Goal: Communication & Community: Participate in discussion

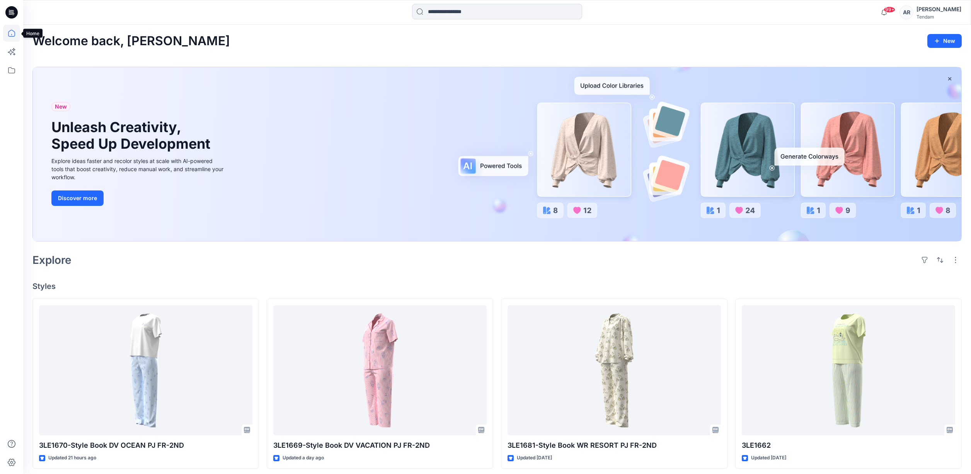
click at [12, 33] on icon at bounding box center [11, 33] width 17 height 17
click at [12, 67] on icon at bounding box center [11, 70] width 17 height 17
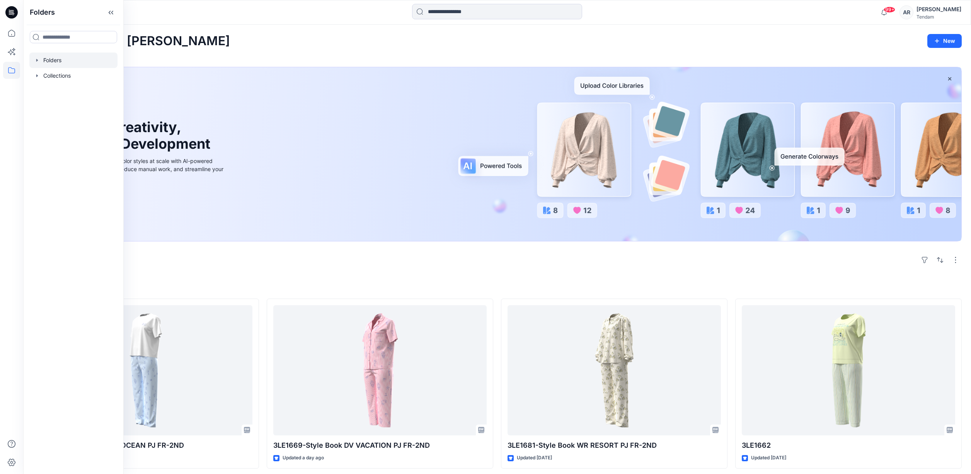
click at [43, 60] on div at bounding box center [73, 60] width 88 height 15
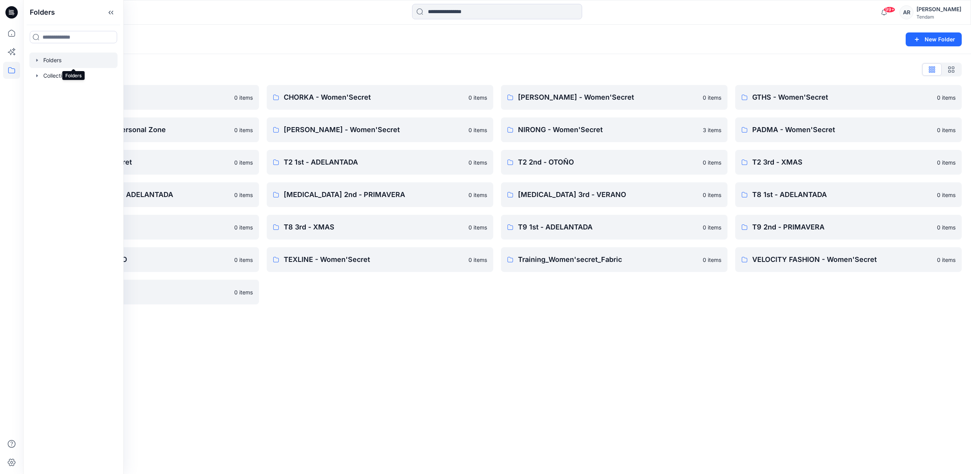
click at [338, 36] on div "Folders" at bounding box center [466, 39] width 869 height 11
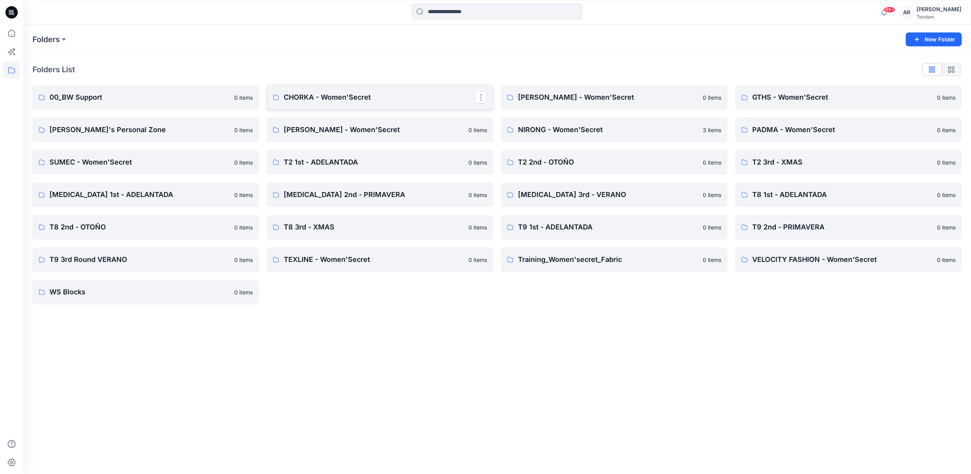
click at [358, 96] on p "CHORKA - Women'Secret" at bounding box center [379, 97] width 191 height 11
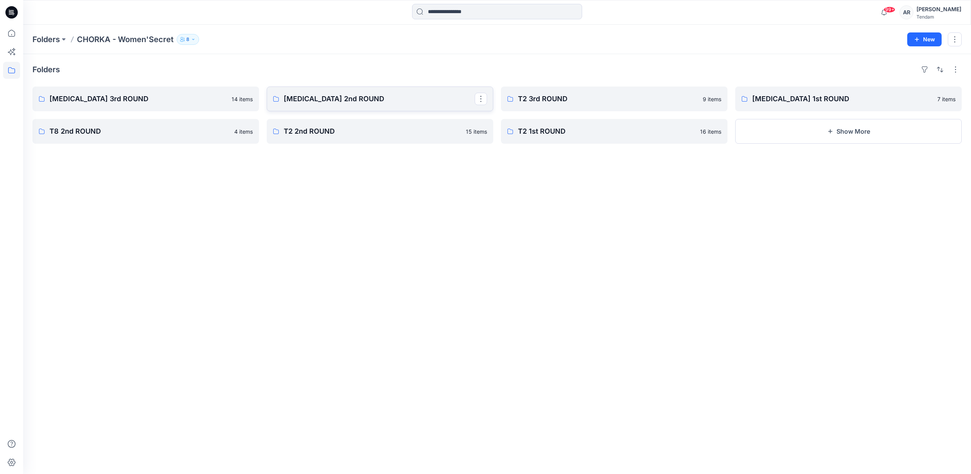
click at [356, 93] on link "[MEDICAL_DATA] 2nd ROUND" at bounding box center [380, 99] width 226 height 25
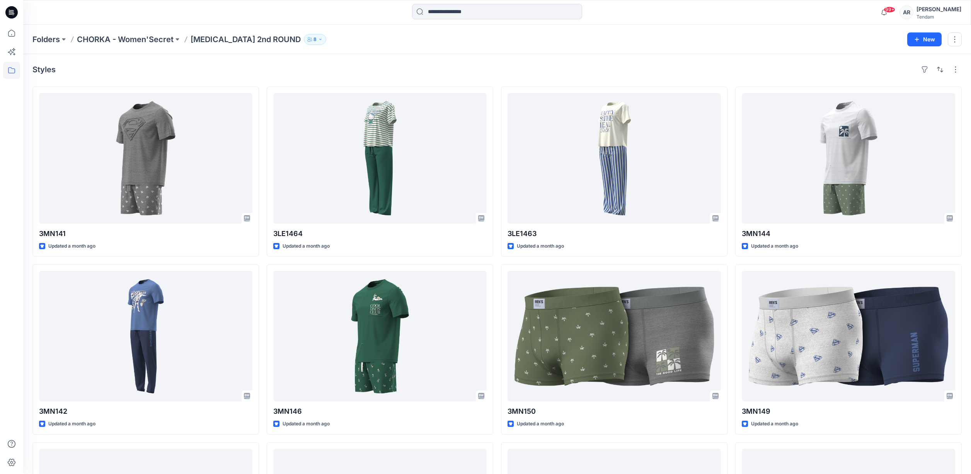
click at [208, 9] on div at bounding box center [141, 12] width 237 height 17
click at [129, 41] on p "CHORKA - Women'Secret" at bounding box center [125, 39] width 97 height 11
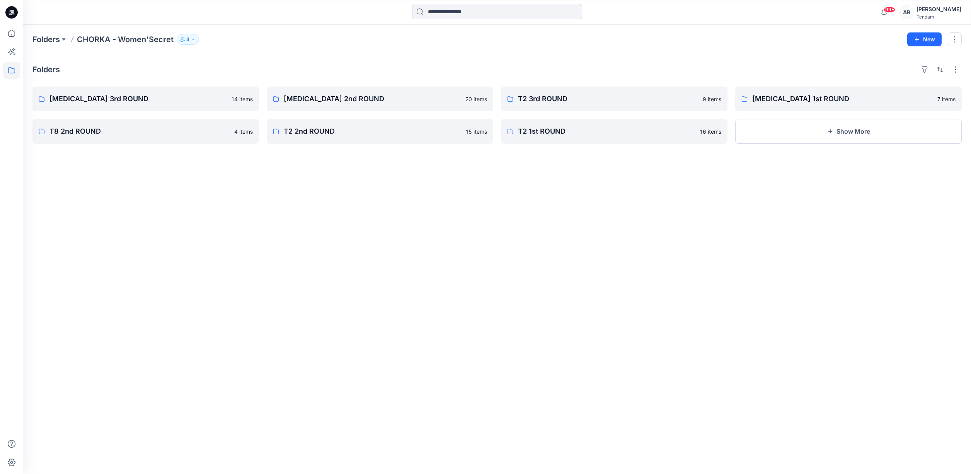
click at [51, 33] on div "Folders CHORKA - Women'Secret 8 New" at bounding box center [497, 39] width 948 height 29
click at [51, 37] on p "Folders" at bounding box center [45, 39] width 27 height 11
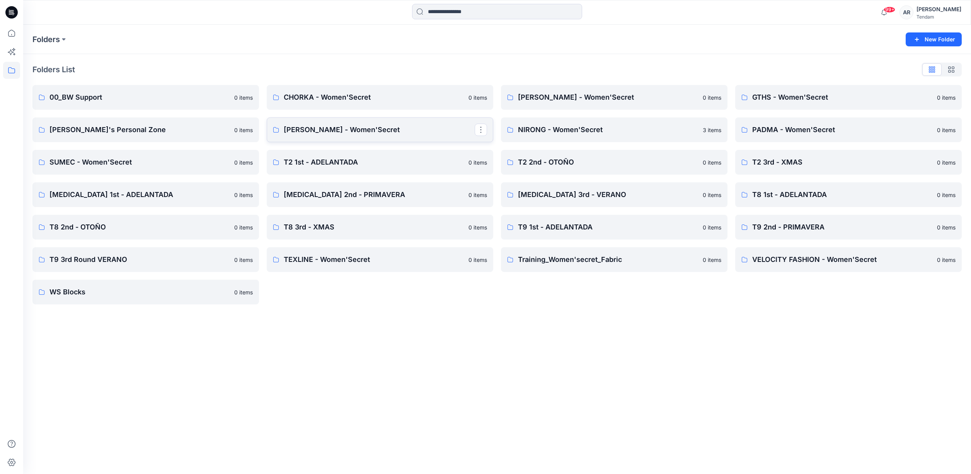
click at [370, 134] on p "[PERSON_NAME] - Women'Secret" at bounding box center [379, 129] width 191 height 11
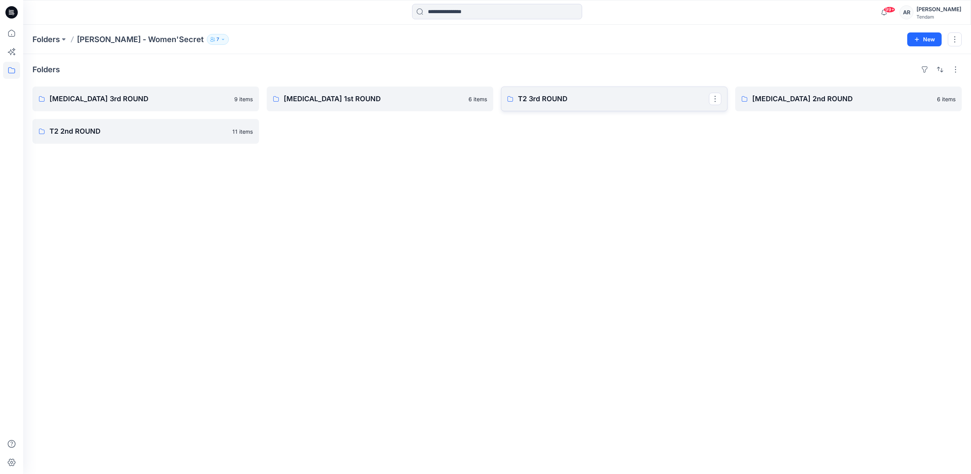
click at [596, 101] on p "T2 3rd ROUND" at bounding box center [613, 99] width 191 height 11
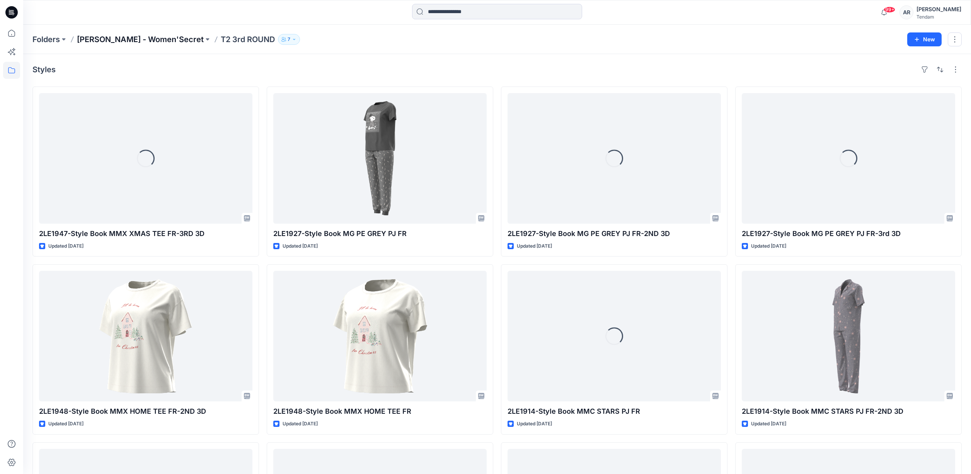
click at [149, 42] on p "[PERSON_NAME] - Women'Secret" at bounding box center [140, 39] width 127 height 11
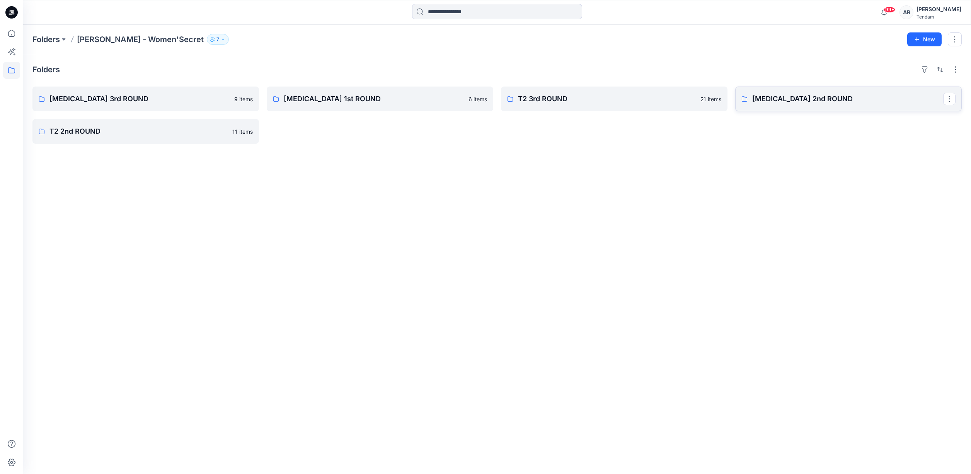
click at [825, 106] on link "[MEDICAL_DATA] 2nd ROUND" at bounding box center [848, 99] width 226 height 25
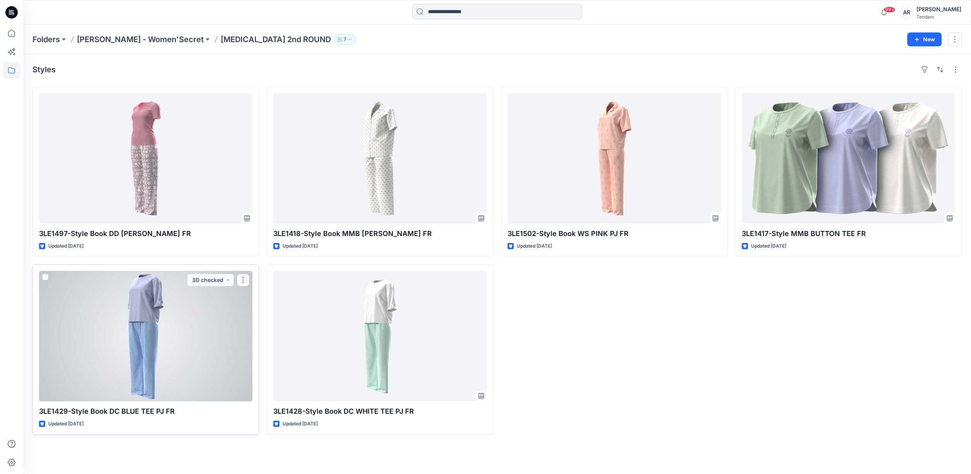
click at [201, 336] on div at bounding box center [145, 336] width 213 height 131
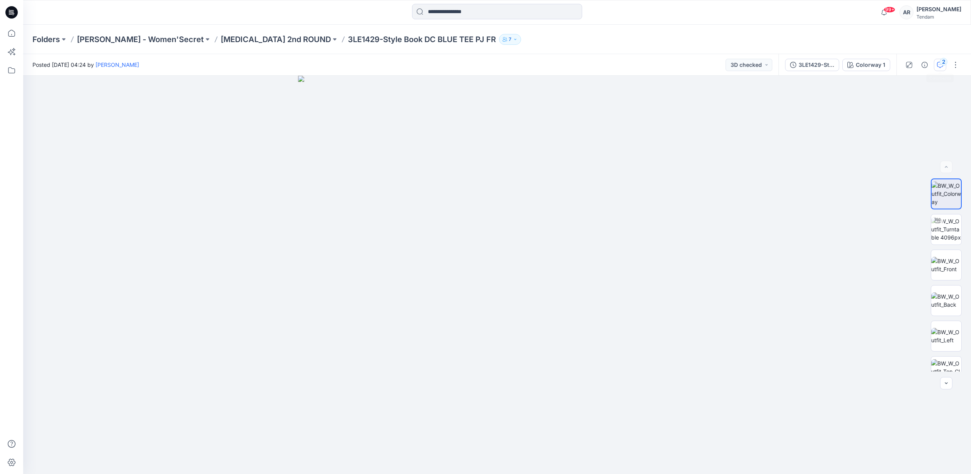
click at [936, 65] on button "2" at bounding box center [940, 65] width 12 height 12
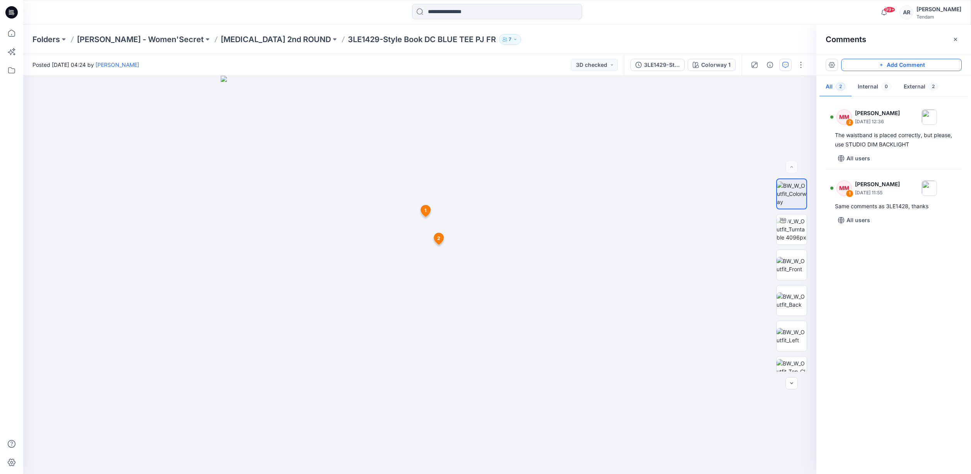
click at [907, 63] on button "Add Comment" at bounding box center [901, 65] width 121 height 12
click at [454, 166] on div "3 1 MM Marta Miquel June 26, 2025 11:55 Same comments as 3LE1428, thanks Reply …" at bounding box center [419, 275] width 793 height 398
click at [606, 102] on icon at bounding box center [606, 102] width 1 height 1
click at [597, 119] on textarea at bounding box center [604, 119] width 127 height 31
click at [587, 116] on textarea at bounding box center [604, 119] width 127 height 31
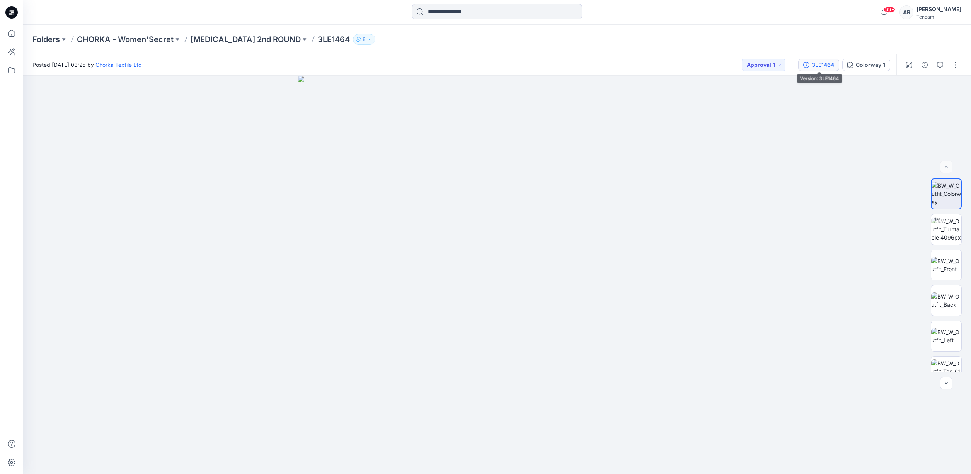
click at [809, 62] on icon "button" at bounding box center [806, 65] width 6 height 6
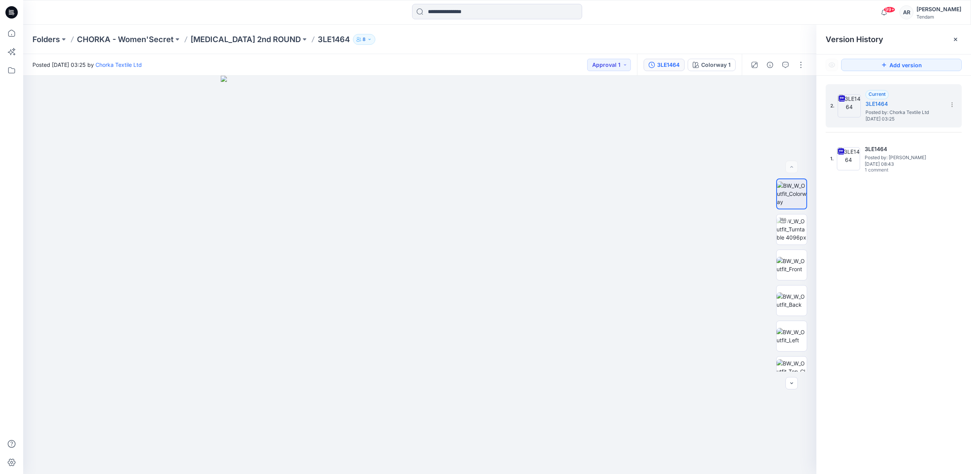
click at [843, 132] on hr at bounding box center [893, 132] width 136 height 0
click at [850, 148] on img at bounding box center [848, 158] width 23 height 23
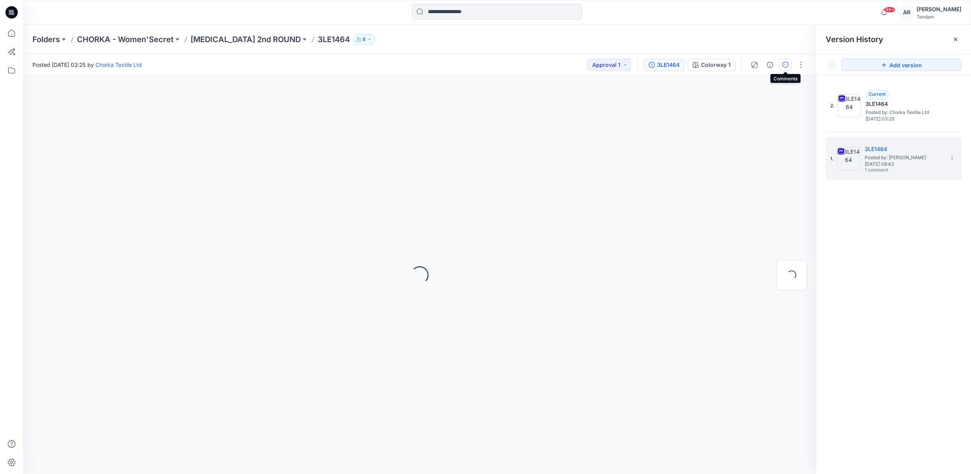
click at [783, 64] on icon "button" at bounding box center [785, 65] width 6 height 6
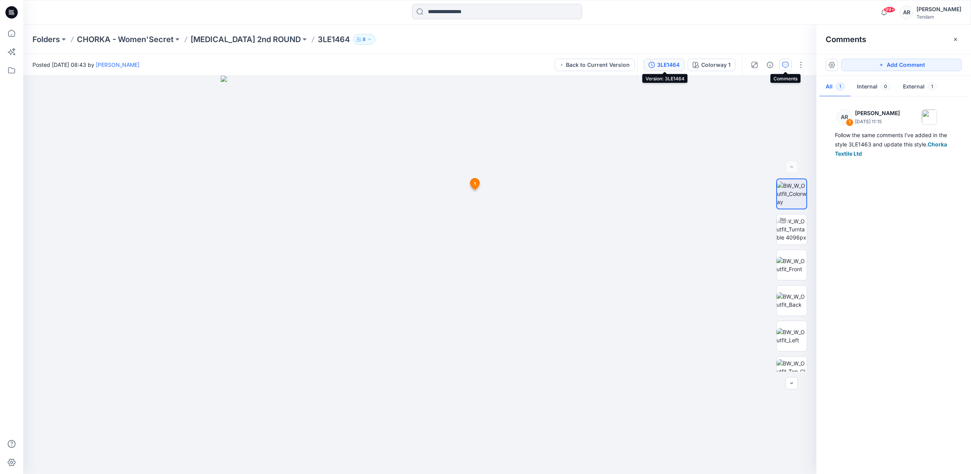
click at [676, 68] on div "3LE1464" at bounding box center [668, 65] width 22 height 9
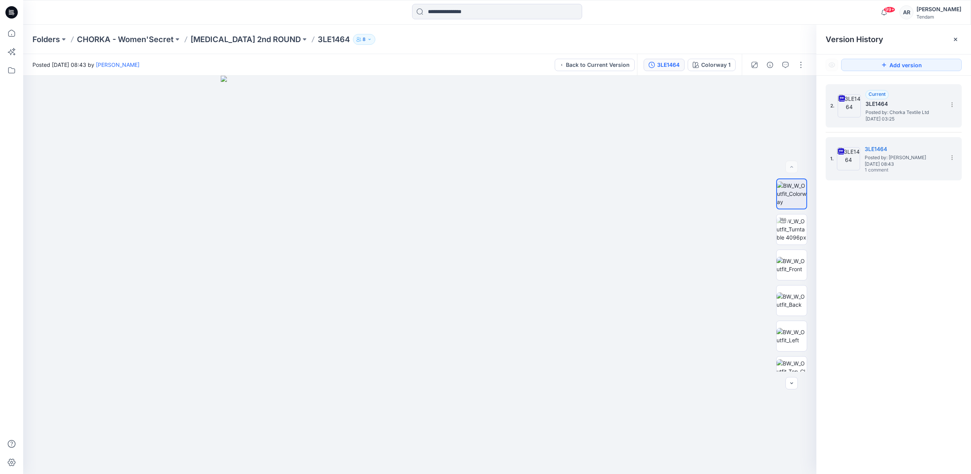
click at [892, 102] on h5 "3LE1464" at bounding box center [903, 103] width 77 height 9
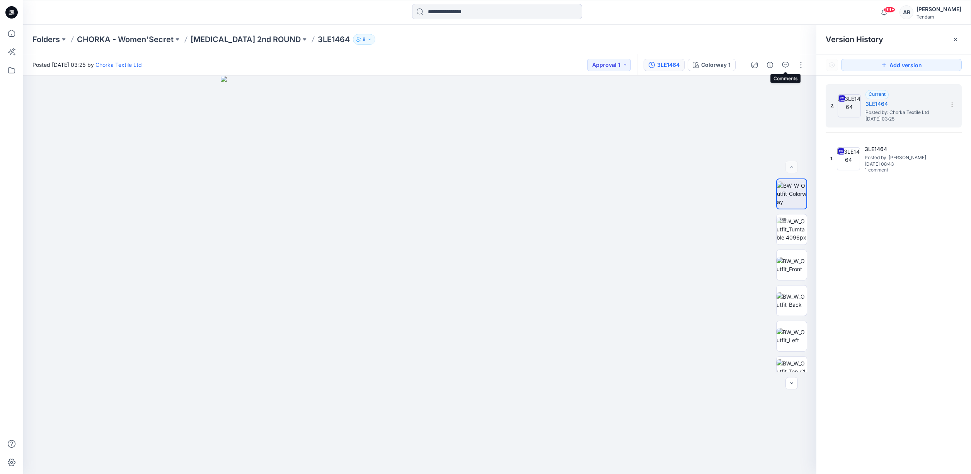
click at [791, 64] on div at bounding box center [777, 65] width 71 height 22
drag, startPoint x: 784, startPoint y: 65, endPoint x: 579, endPoint y: 138, distance: 217.3
click at [784, 65] on icon "button" at bounding box center [785, 65] width 6 height 6
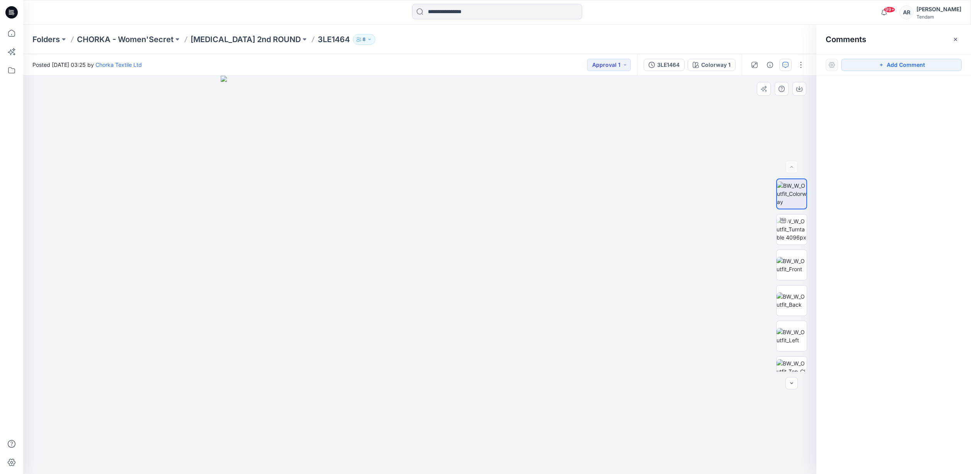
click at [405, 173] on img at bounding box center [420, 275] width 398 height 398
click at [892, 68] on button "Add Comment" at bounding box center [901, 65] width 121 height 12
click at [454, 168] on div "1" at bounding box center [419, 275] width 793 height 398
drag, startPoint x: 507, startPoint y: 172, endPoint x: 600, endPoint y: 120, distance: 106.9
click at [589, 127] on icon at bounding box center [586, 130] width 6 height 6
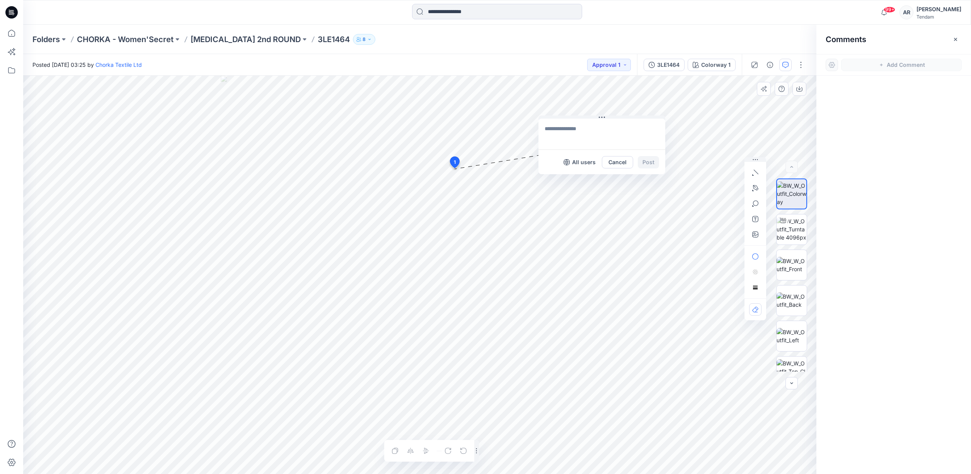
click at [596, 128] on textarea at bounding box center [601, 134] width 127 height 31
paste textarea "**********"
type textarea "**********"
click at [647, 163] on button "Post" at bounding box center [648, 162] width 21 height 12
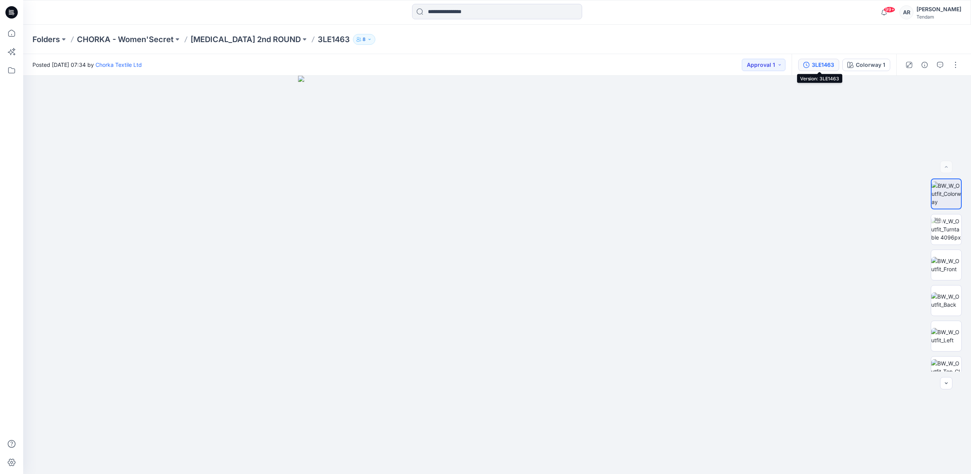
click at [827, 66] on div "3LE1463" at bounding box center [823, 65] width 22 height 9
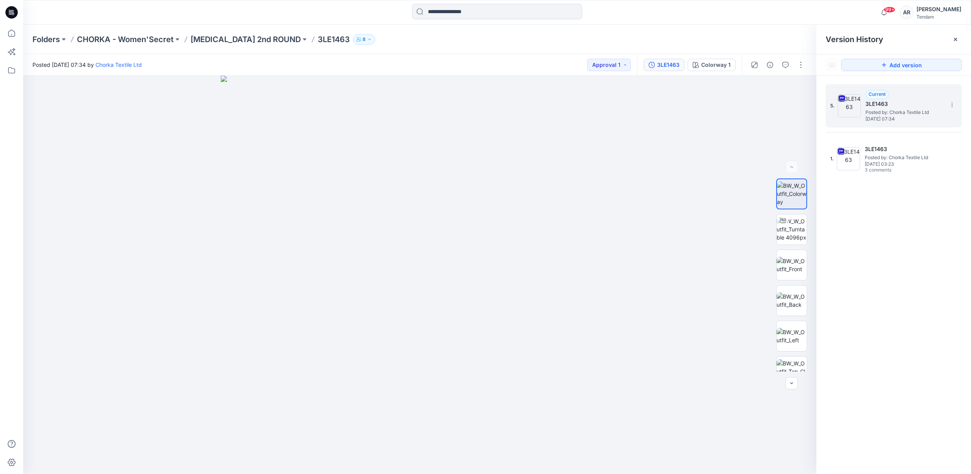
click at [879, 124] on div "5. Current 3LE1463 Posted by: Chorka Textile Ltd Saturday, August 02, 2025 07:34" at bounding box center [888, 105] width 116 height 37
click at [892, 152] on h5 "3LE1463" at bounding box center [902, 149] width 77 height 9
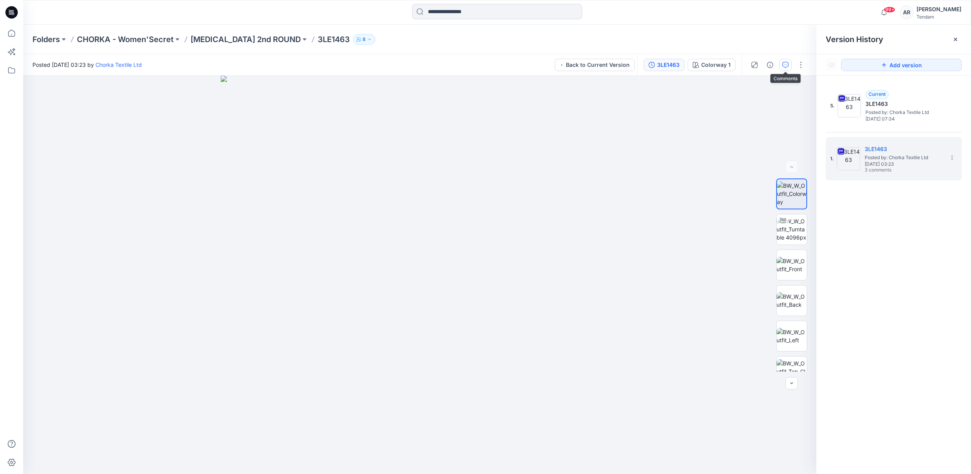
click at [783, 66] on icon "button" at bounding box center [785, 65] width 6 height 6
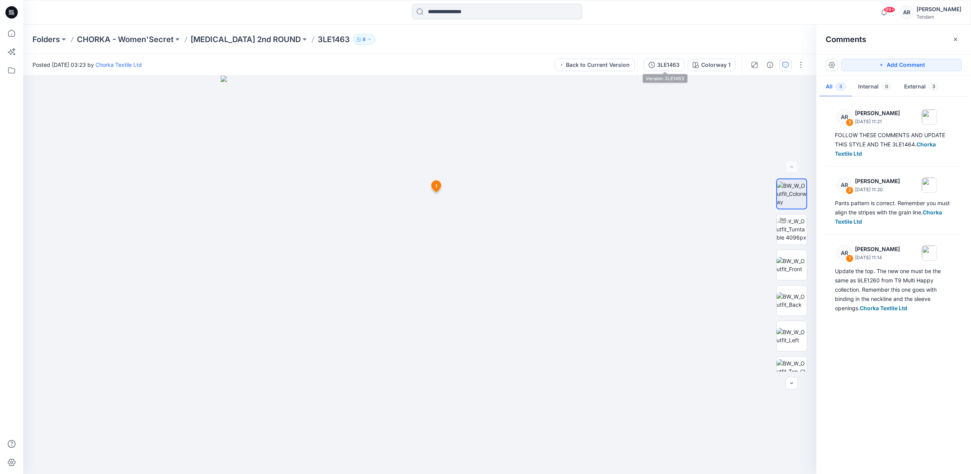
click at [660, 66] on div "3LE1463" at bounding box center [668, 65] width 22 height 9
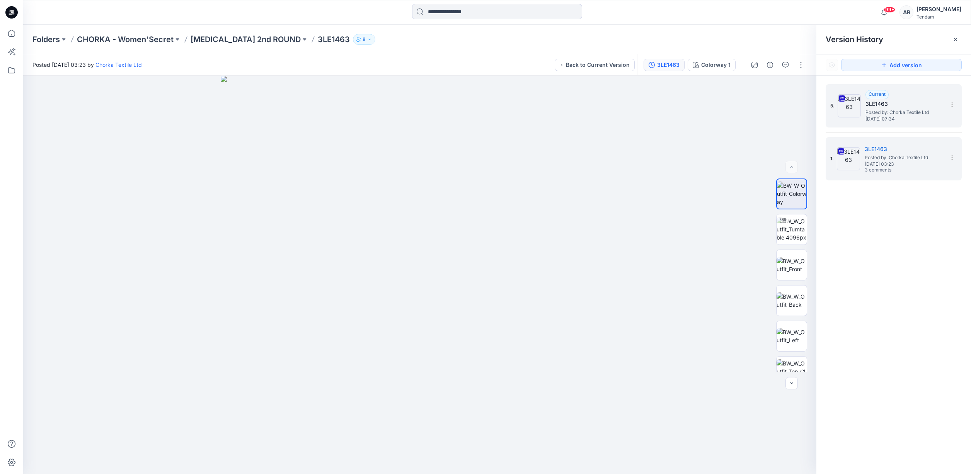
click at [856, 116] on img at bounding box center [848, 105] width 23 height 23
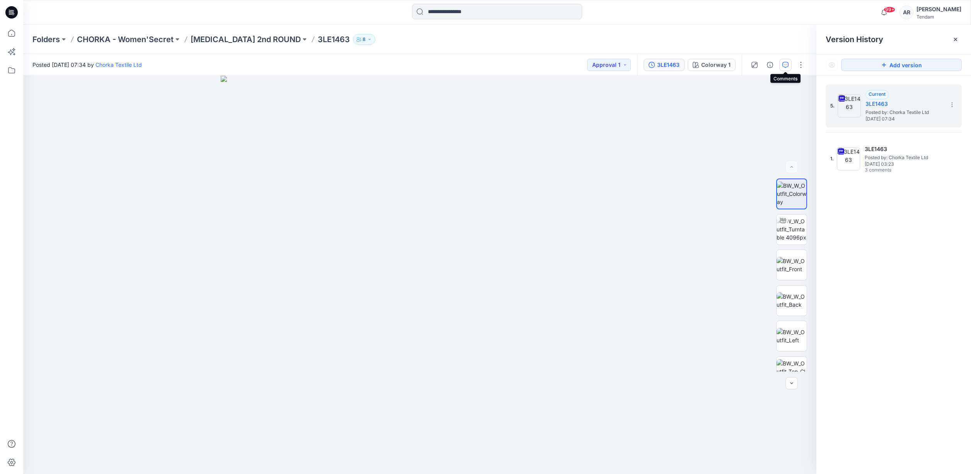
click at [787, 62] on icon "button" at bounding box center [785, 65] width 6 height 6
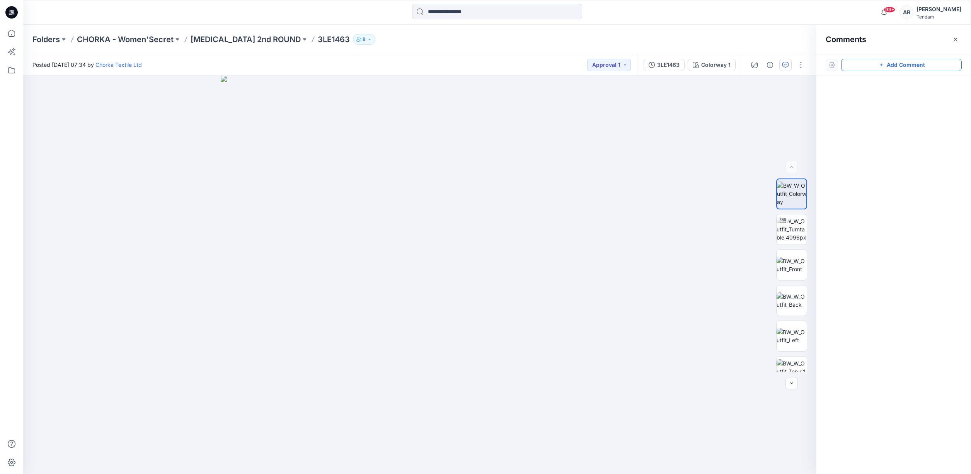
click at [878, 63] on button "Add Comment" at bounding box center [901, 65] width 121 height 12
click at [452, 177] on div "1" at bounding box center [419, 275] width 793 height 398
drag, startPoint x: 500, startPoint y: 183, endPoint x: 596, endPoint y: 124, distance: 111.5
click at [596, 152] on button at bounding box center [566, 154] width 127 height 5
click at [589, 134] on textarea at bounding box center [599, 141] width 127 height 31
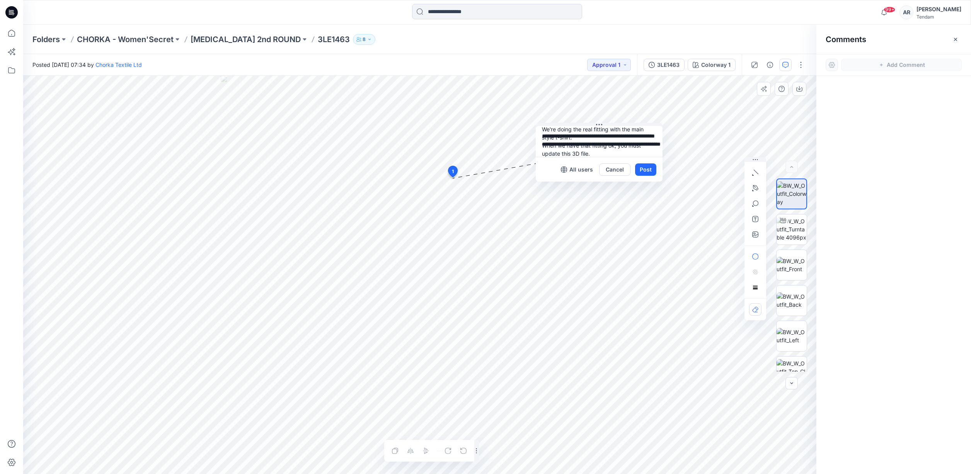
scroll to position [15, 0]
click at [595, 189] on p "Chorka Textile Ltd" at bounding box center [592, 192] width 58 height 9
click at [595, 142] on textarea "**********" at bounding box center [599, 141] width 127 height 31
click at [521, 112] on div "**********" at bounding box center [419, 275] width 793 height 398
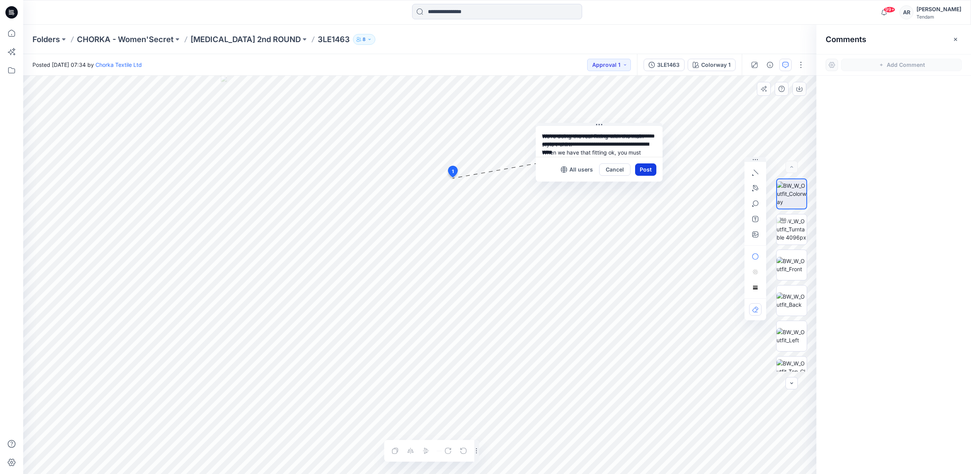
type textarea "**********"
click at [651, 169] on button "Post" at bounding box center [645, 169] width 21 height 12
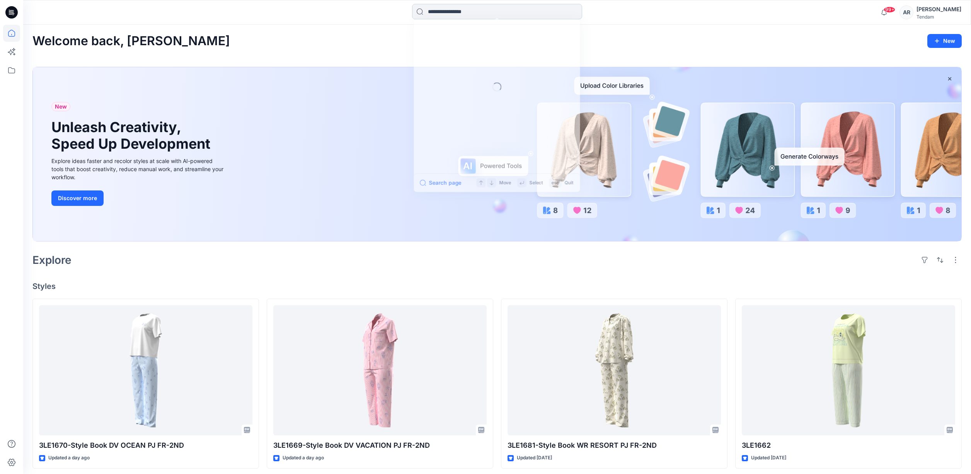
click at [468, 10] on input at bounding box center [497, 11] width 170 height 15
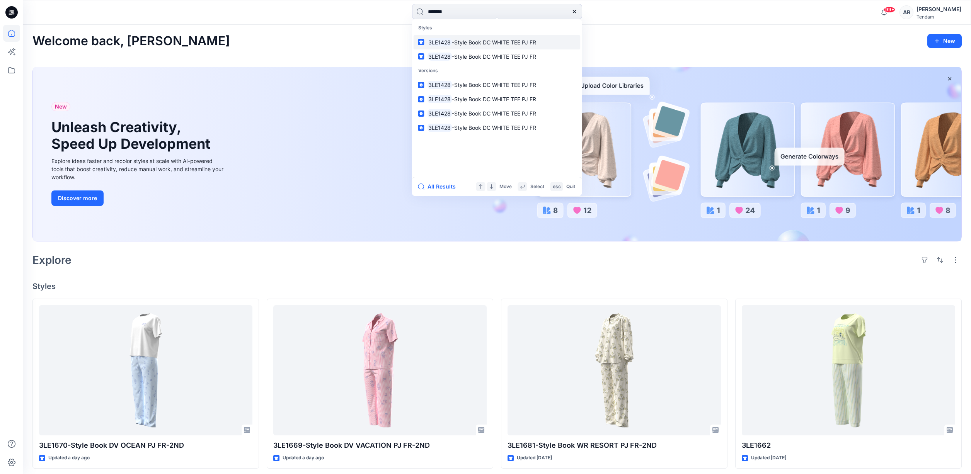
type input "*******"
click at [500, 44] on span "-Style Book DC WHITE TEE PJ FR" at bounding box center [494, 42] width 84 height 7
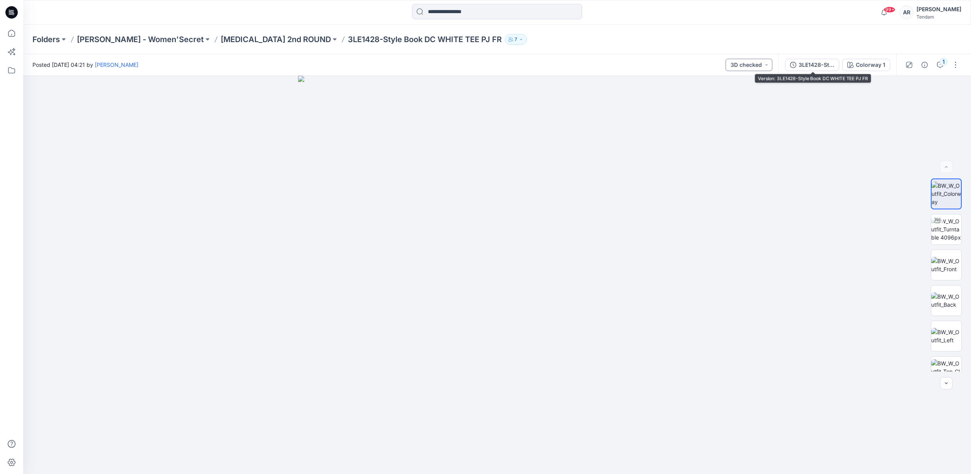
click at [752, 65] on button "3D checked" at bounding box center [748, 65] width 47 height 12
click at [744, 92] on p "Approval 1" at bounding box center [732, 88] width 27 height 10
click at [941, 65] on icon "button" at bounding box center [940, 65] width 6 height 6
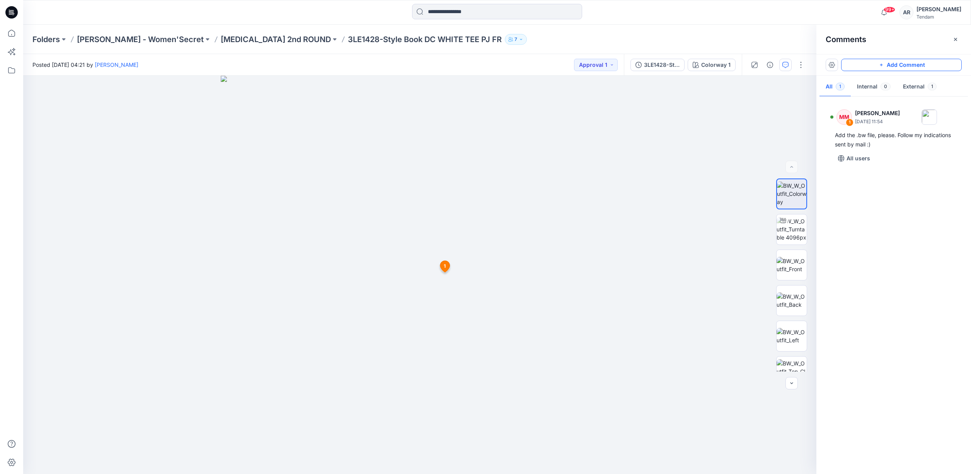
click at [904, 68] on button "Add Comment" at bounding box center [901, 65] width 121 height 12
click at [461, 176] on div "2 1 MM [PERSON_NAME] [DATE] 11:54 Add the .bw file, please. Follow my indicatio…" at bounding box center [419, 275] width 793 height 398
click at [616, 116] on icon at bounding box center [617, 119] width 6 height 6
click at [610, 128] on textarea at bounding box center [616, 135] width 127 height 31
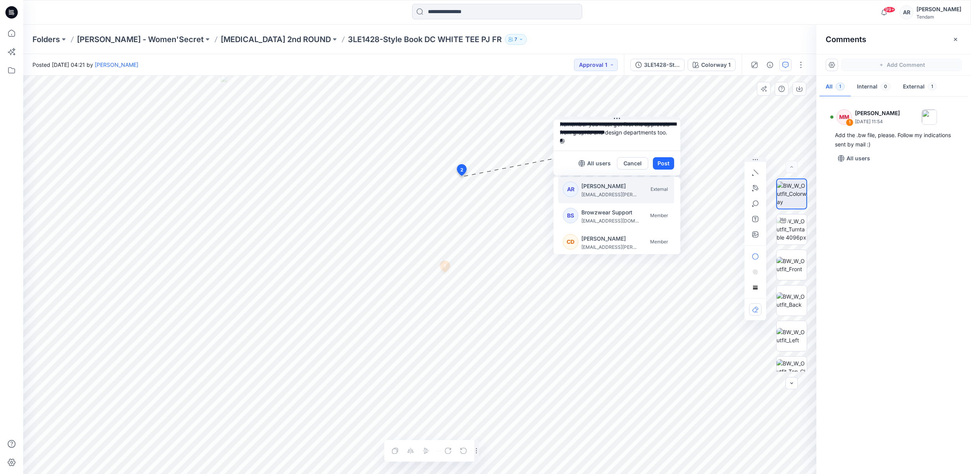
click at [607, 183] on p "[PERSON_NAME]" at bounding box center [610, 186] width 58 height 9
type textarea "**********"
click at [667, 162] on button "Post" at bounding box center [663, 163] width 21 height 12
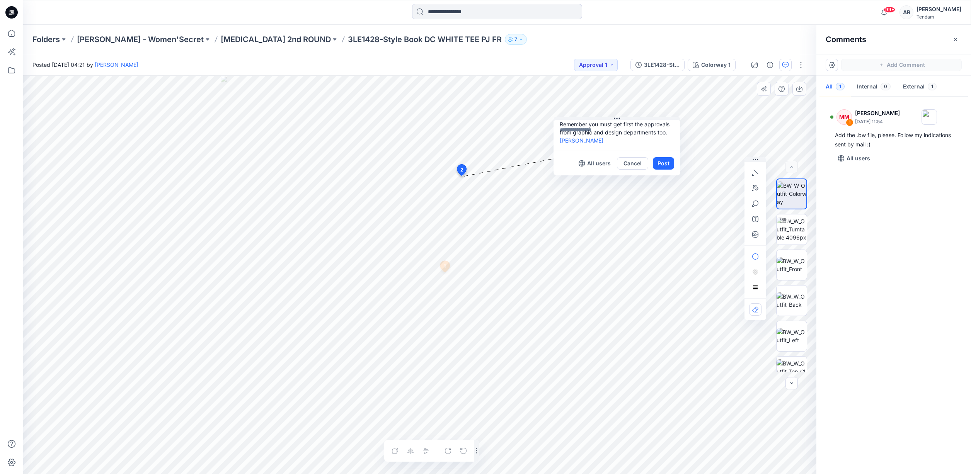
scroll to position [0, 0]
